Goal: Task Accomplishment & Management: Use online tool/utility

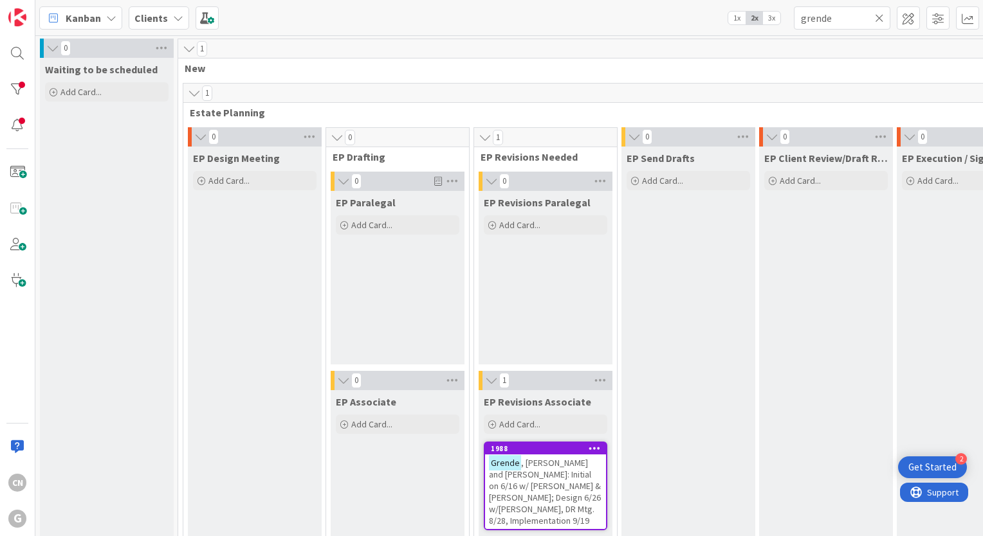
click at [828, 21] on input "grende" at bounding box center [841, 17] width 96 height 23
drag, startPoint x: 804, startPoint y: 302, endPoint x: 720, endPoint y: 430, distance: 152.7
click at [835, 20] on input "grende" at bounding box center [841, 17] width 96 height 23
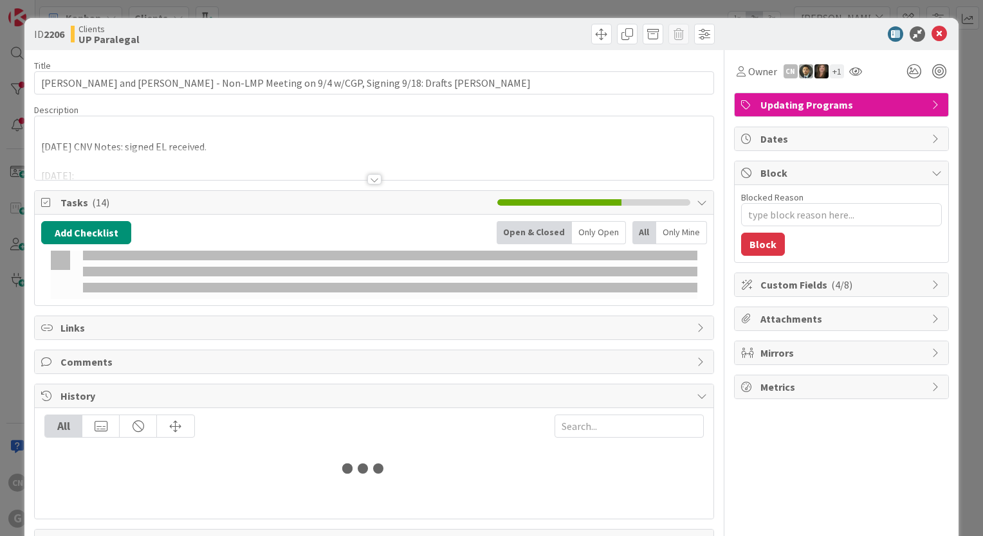
type input "smith"
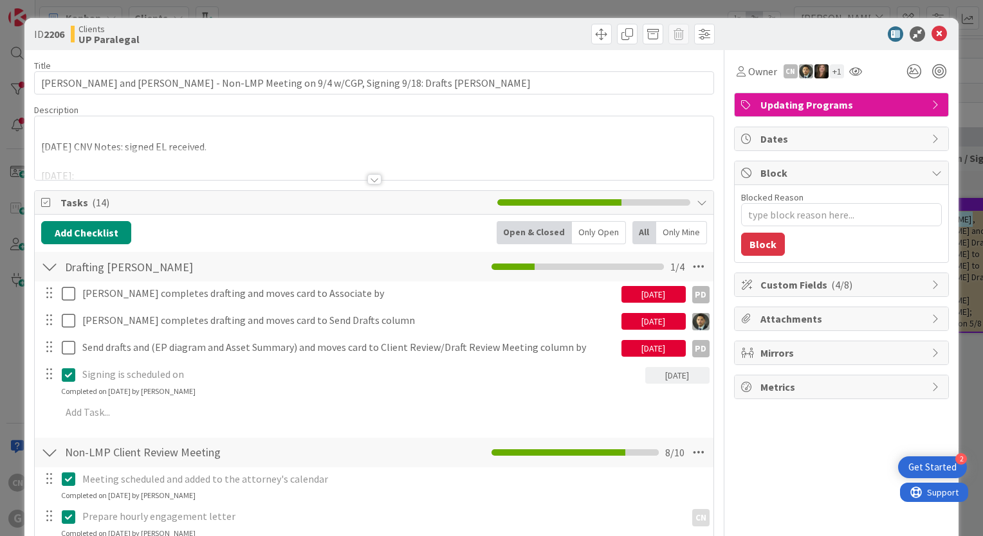
type textarea "x"
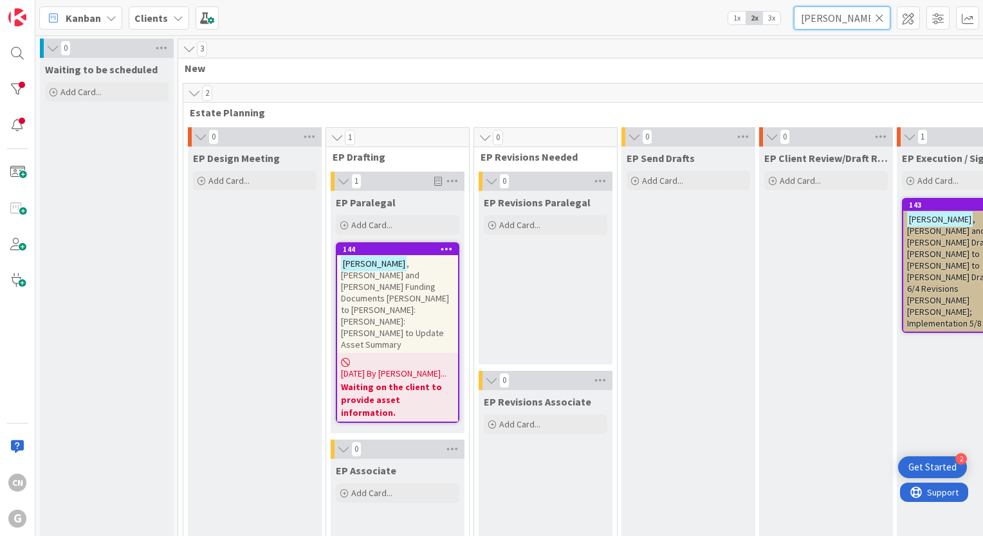
drag, startPoint x: 835, startPoint y: 19, endPoint x: 793, endPoint y: 26, distance: 42.3
click at [795, 28] on input "[PERSON_NAME]" at bounding box center [841, 17] width 96 height 23
type input "grende"
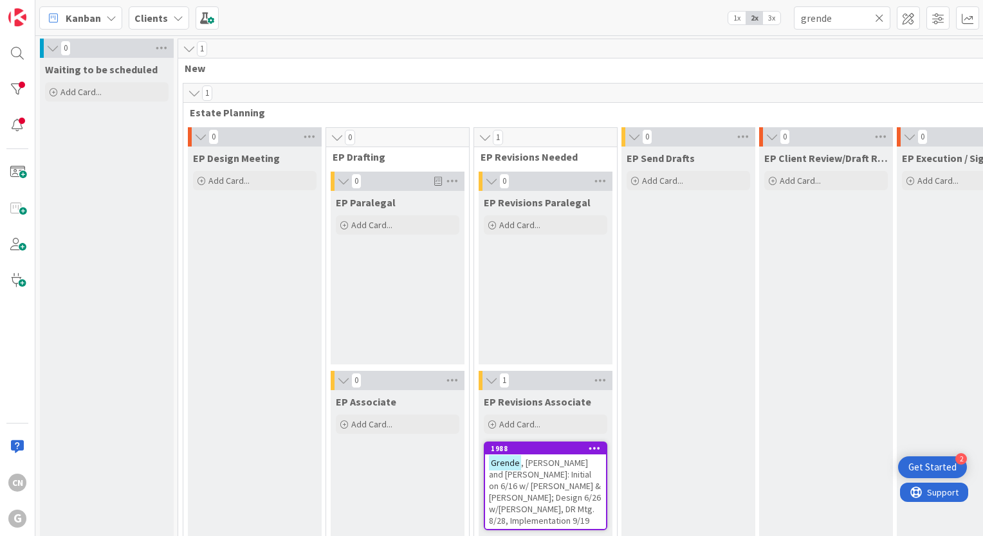
click at [543, 463] on span ", [PERSON_NAME] and [PERSON_NAME]: Initial on 6/16 w/ [PERSON_NAME] & [PERSON_N…" at bounding box center [545, 491] width 112 height 69
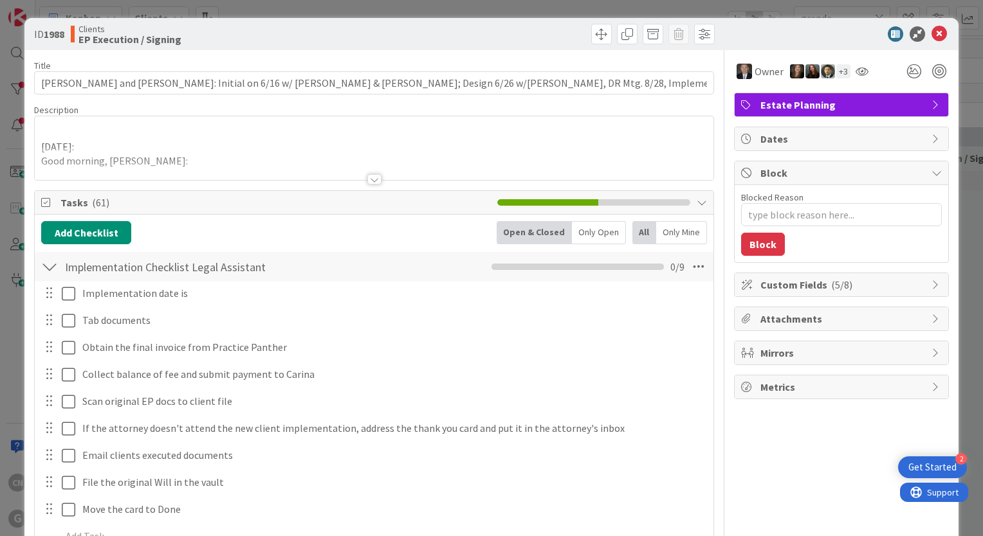
type textarea "x"
click at [595, 38] on span at bounding box center [601, 34] width 21 height 21
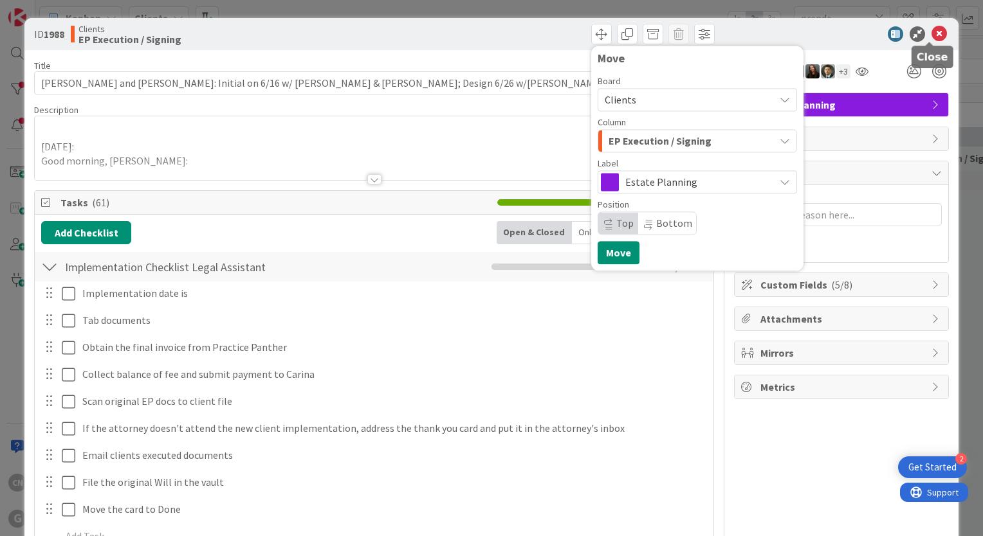
click at [931, 37] on icon at bounding box center [938, 33] width 15 height 15
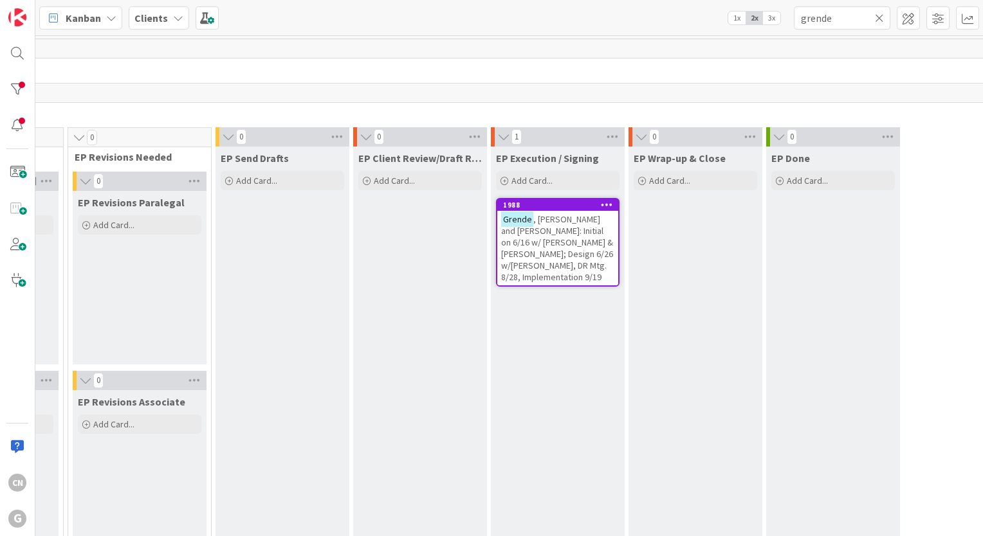
scroll to position [0, 431]
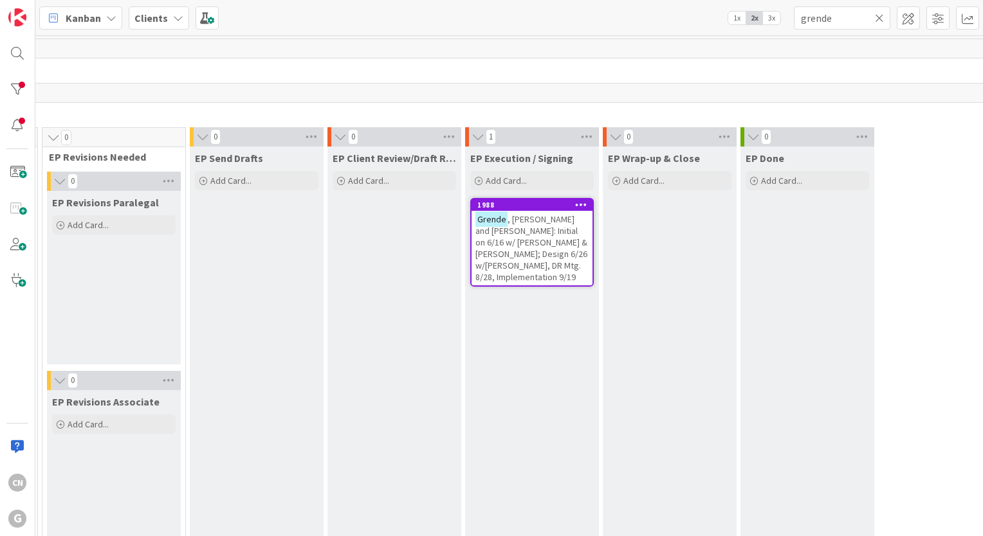
click at [542, 251] on span ", [PERSON_NAME] and [PERSON_NAME]: Initial on 6/16 w/ [PERSON_NAME] & [PERSON_N…" at bounding box center [531, 247] width 112 height 69
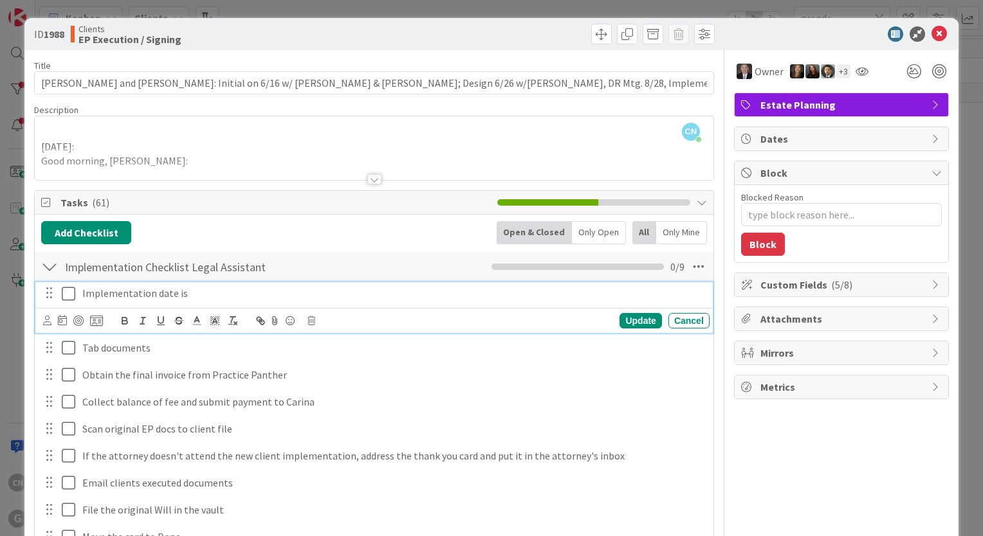
type textarea "x"
click at [204, 296] on p "Implementation date is" at bounding box center [393, 293] width 622 height 15
click at [48, 321] on icon at bounding box center [47, 321] width 8 height 10
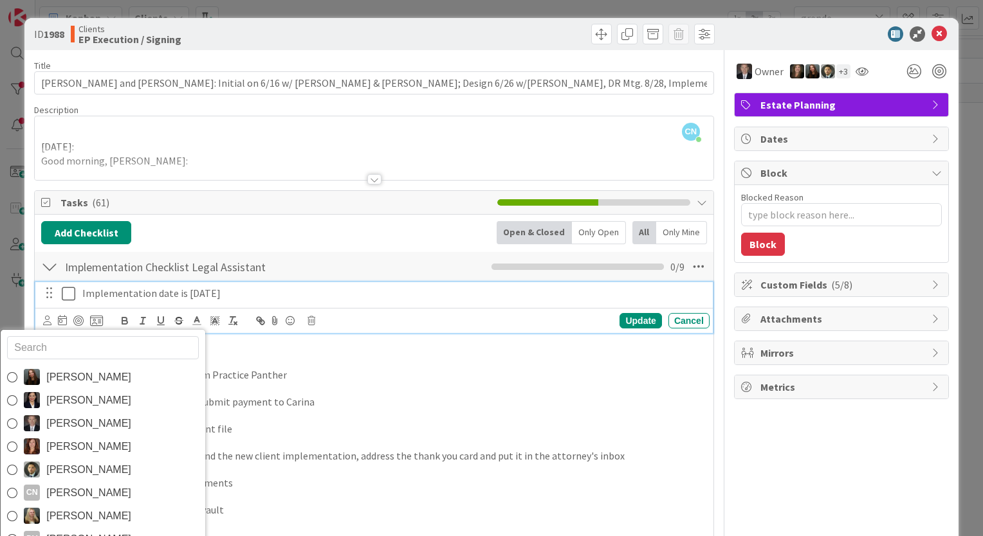
click at [82, 488] on span "[PERSON_NAME]" at bounding box center [88, 493] width 85 height 19
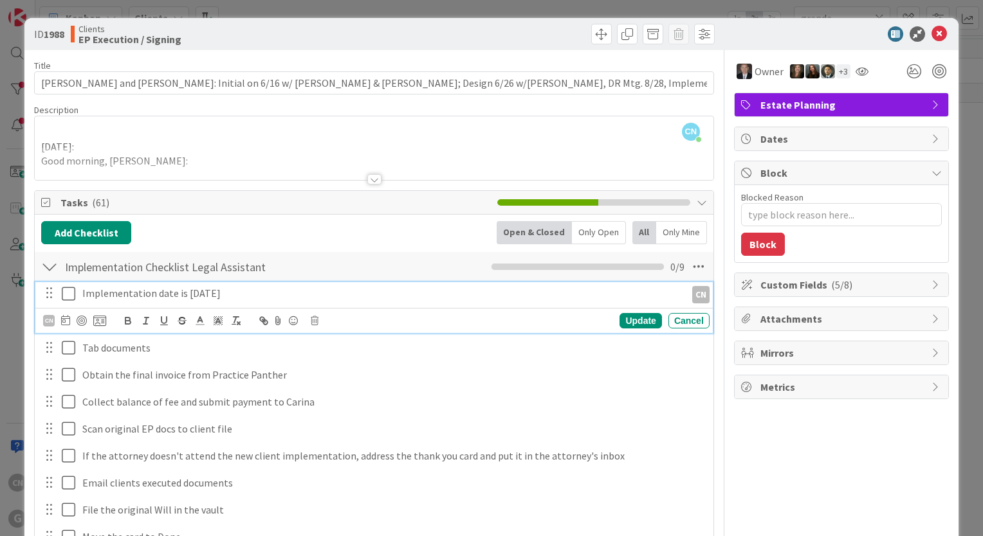
click at [64, 287] on icon at bounding box center [69, 293] width 14 height 15
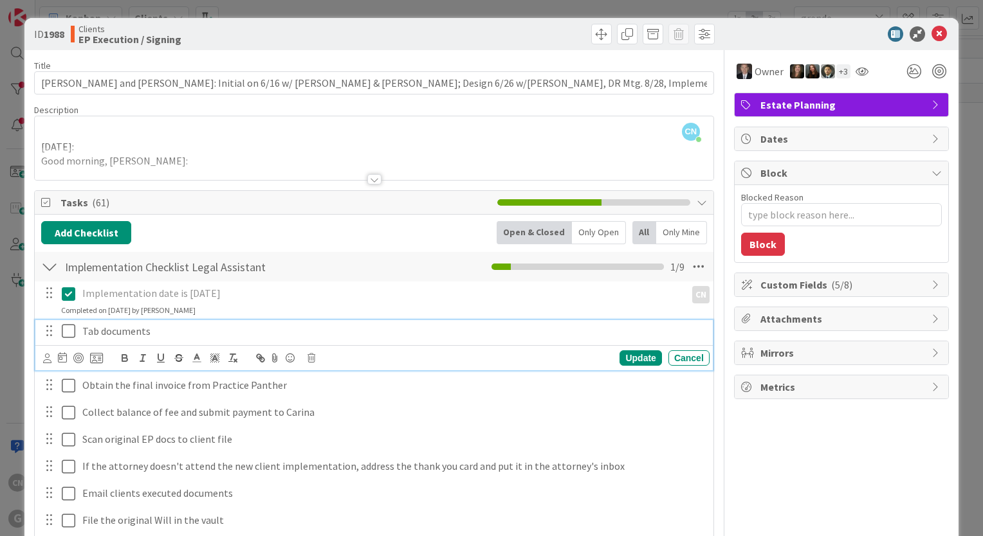
click at [159, 332] on p "Tab documents" at bounding box center [393, 331] width 622 height 15
click at [44, 357] on icon at bounding box center [47, 359] width 8 height 10
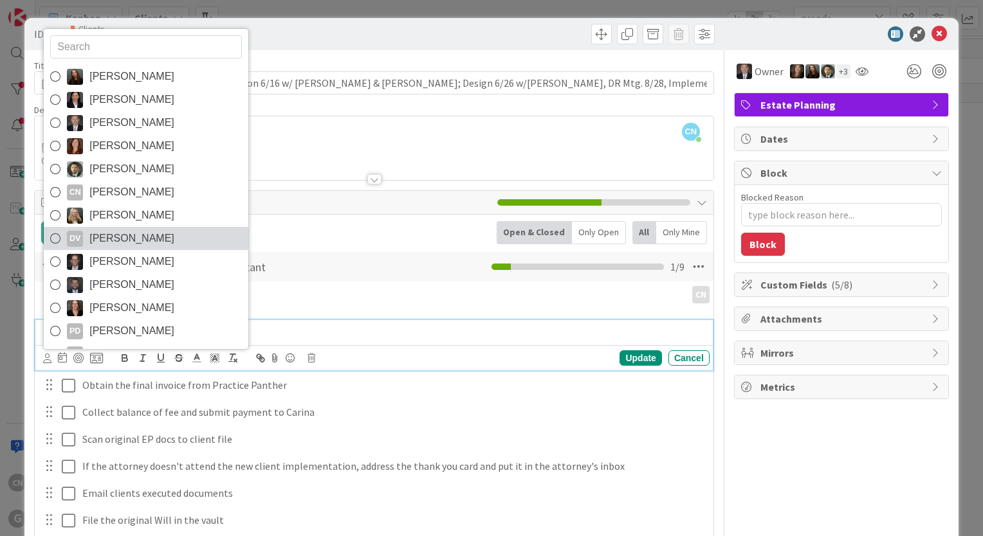
click at [113, 236] on span "Dayanna Valderrama" at bounding box center [131, 238] width 85 height 19
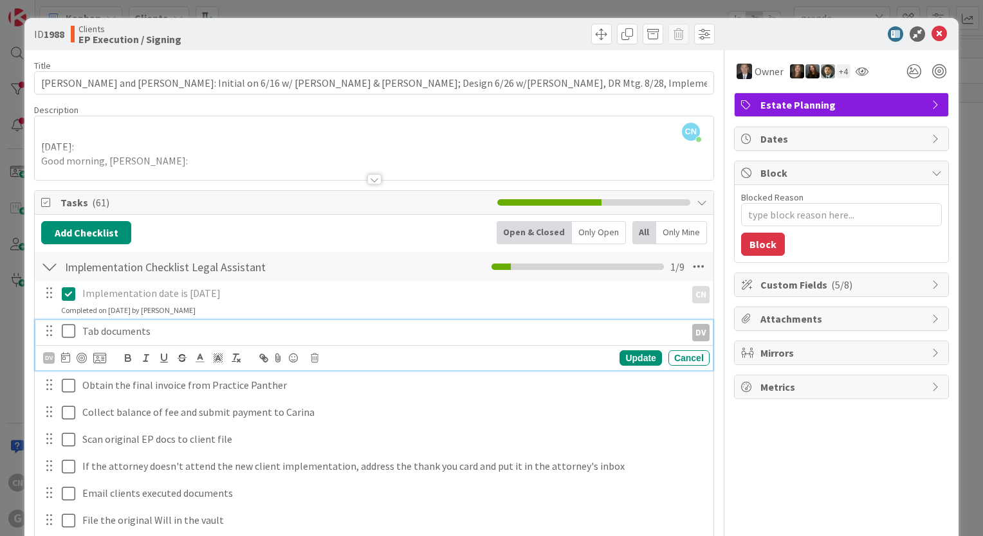
type textarea "x"
click at [64, 362] on icon at bounding box center [65, 357] width 9 height 10
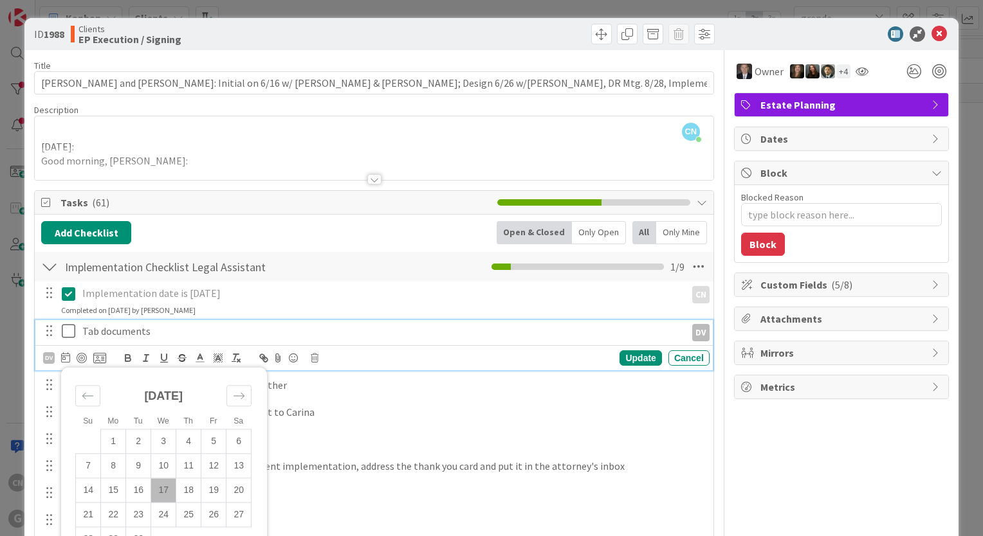
click at [161, 492] on td "17" at bounding box center [163, 490] width 25 height 24
type input "09/17/2025"
type textarea "x"
click at [631, 358] on div "Update" at bounding box center [640, 357] width 42 height 15
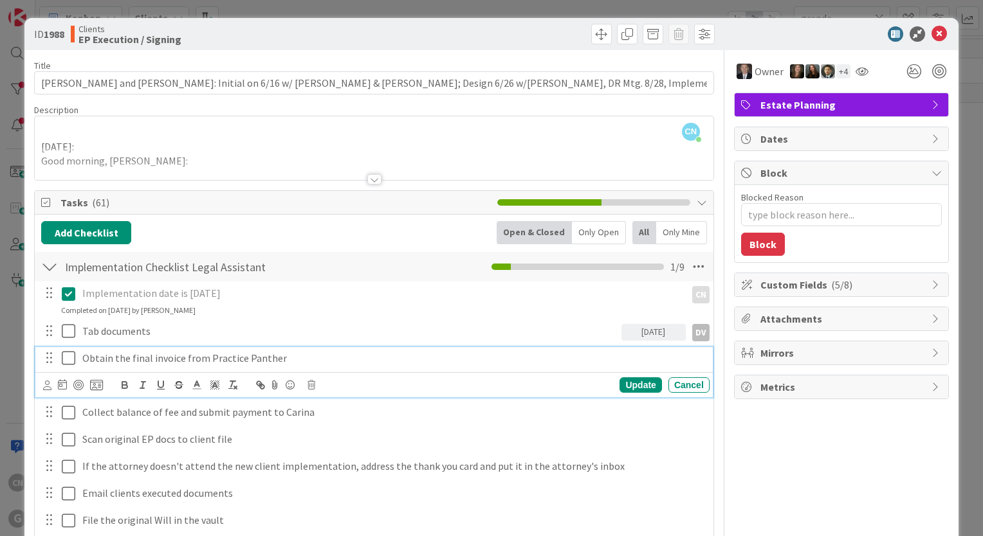
click at [299, 357] on p "Obtain the final invoice from Practice Panther" at bounding box center [393, 358] width 622 height 15
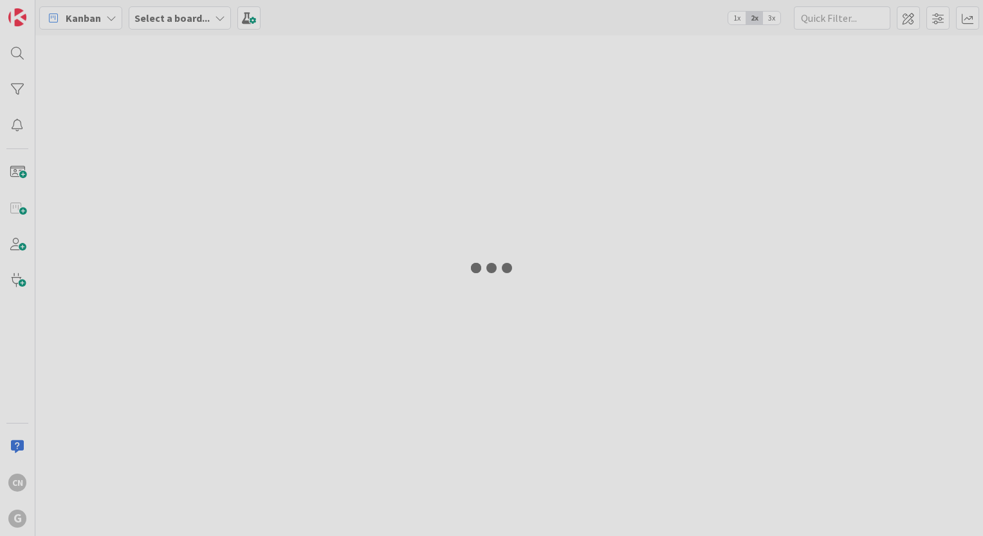
type input "grende"
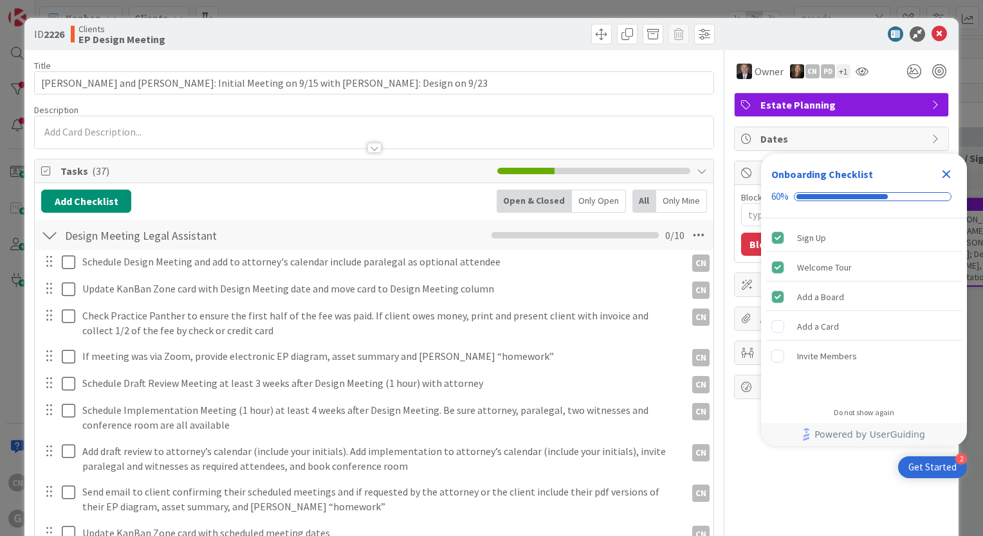
type textarea "x"
